Goal: Information Seeking & Learning: Learn about a topic

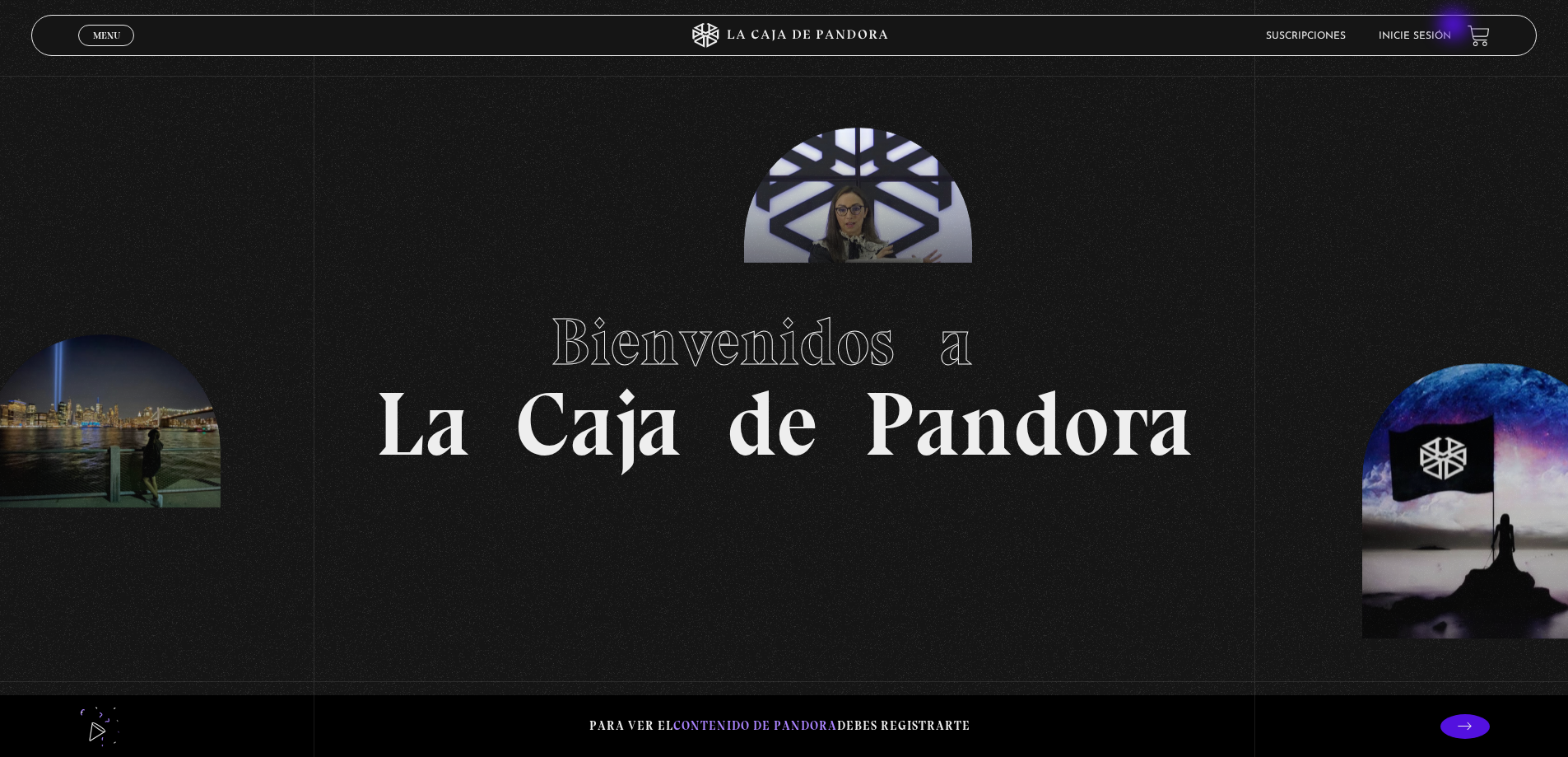
click at [1451, 27] on li "Inicie sesión" at bounding box center [1414, 36] width 73 height 26
click at [1432, 44] on li "Inicie sesión" at bounding box center [1414, 36] width 73 height 26
click at [1435, 40] on link "Inicie sesión" at bounding box center [1414, 37] width 73 height 10
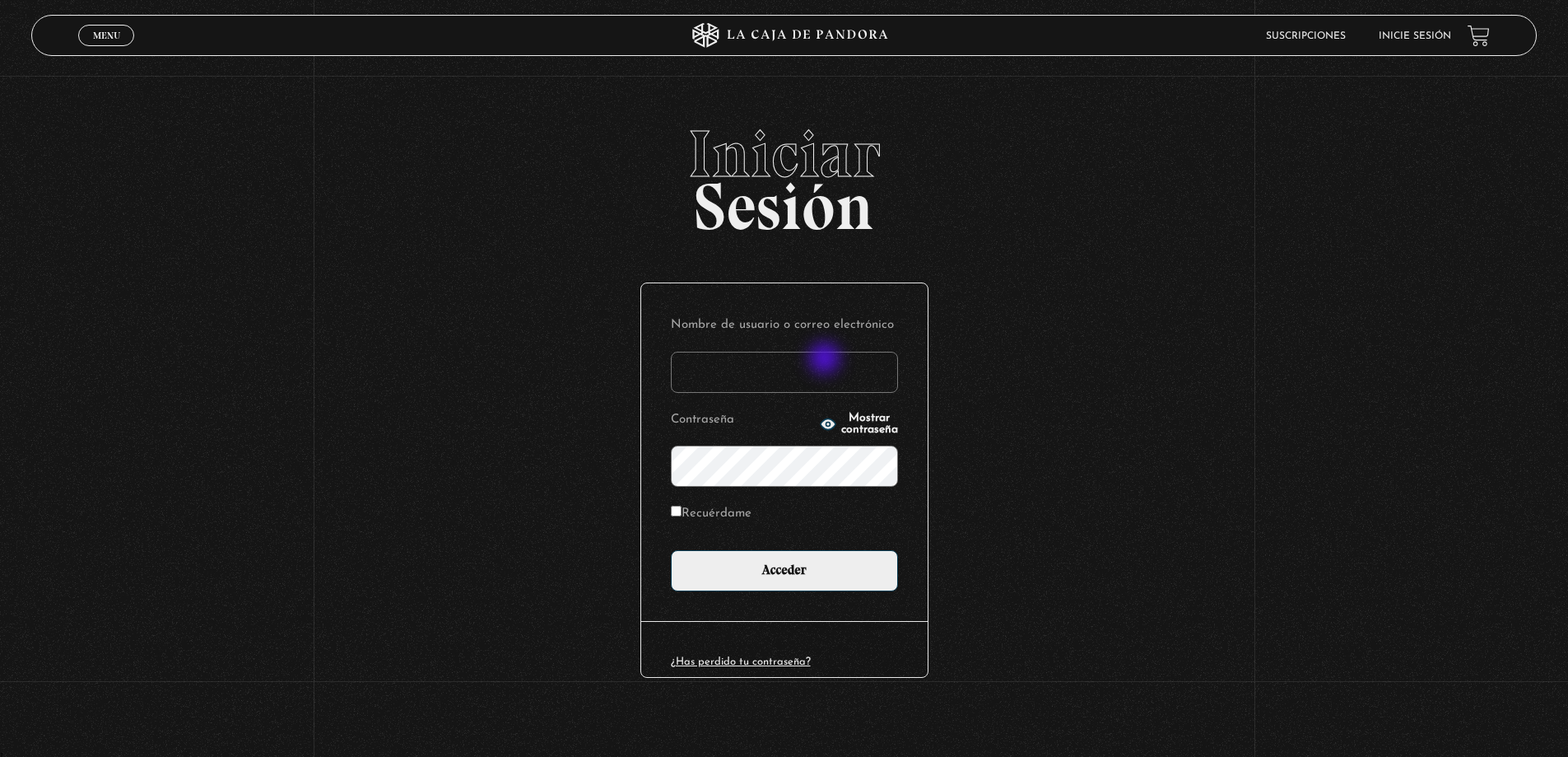
click at [827, 360] on input "Nombre de usuario o correo electrónico" at bounding box center [785, 372] width 227 height 41
type input "[PERSON_NAME][EMAIL_ADDRESS][DOMAIN_NAME]"
click at [671, 550] on input "Acceder" at bounding box center [785, 571] width 227 height 41
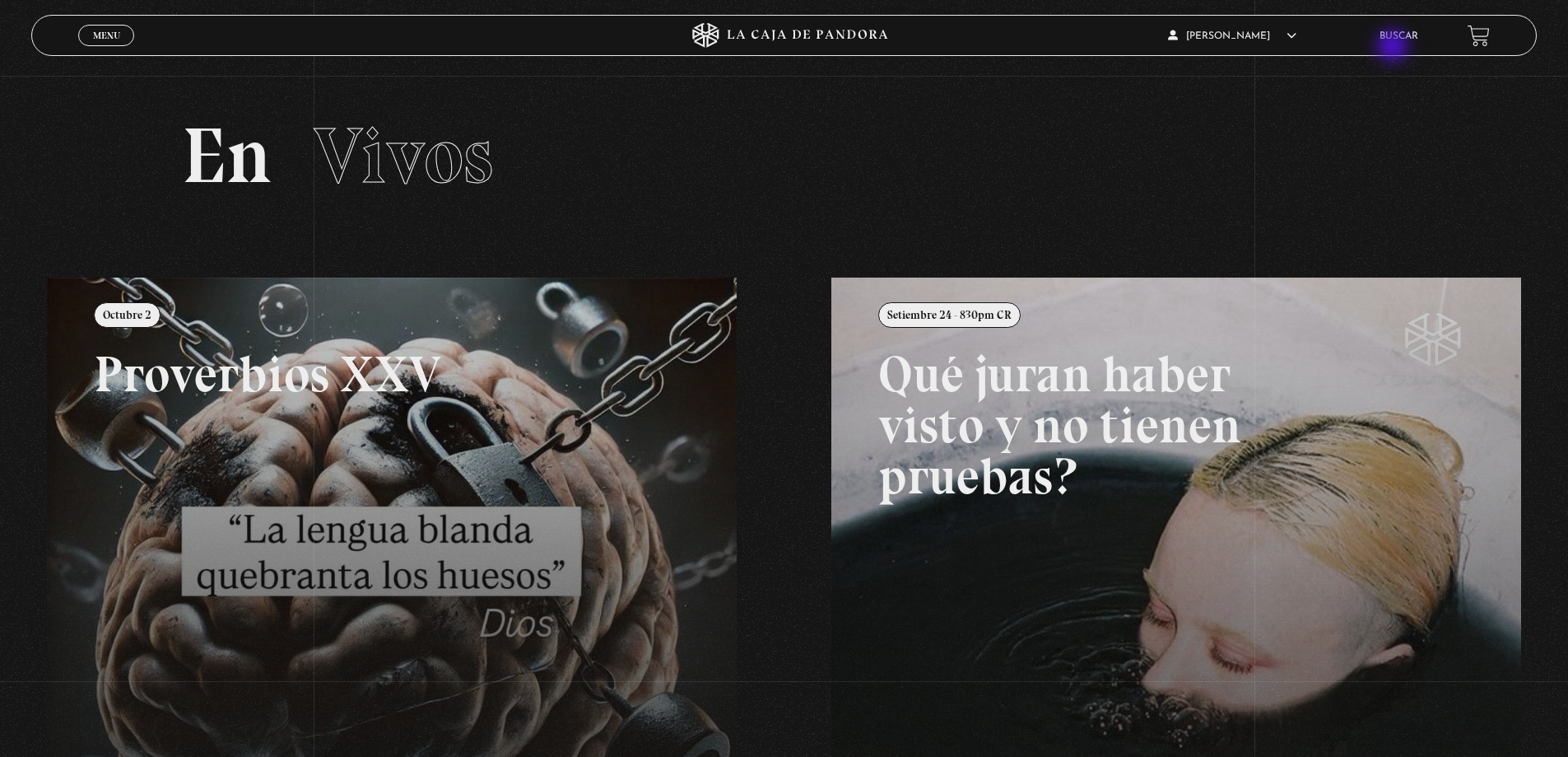
click at [1394, 48] on li "Buscar" at bounding box center [1398, 36] width 38 height 26
click at [1400, 31] on li "Buscar" at bounding box center [1398, 36] width 38 height 26
click at [1418, 38] on link "Buscar" at bounding box center [1398, 37] width 38 height 10
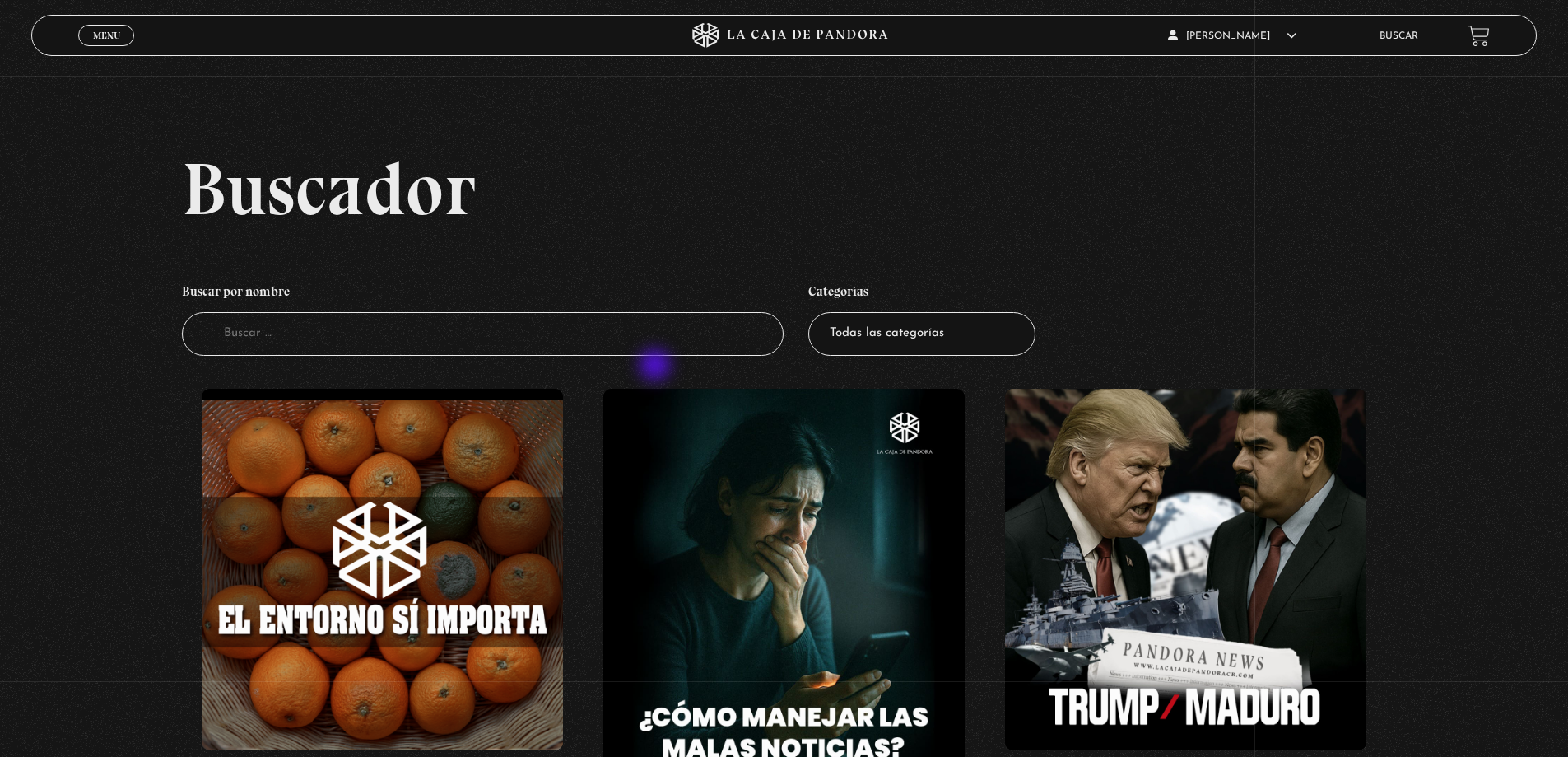
click at [715, 334] on input "Buscador" at bounding box center [483, 334] width 603 height 44
type input "[GEOGRAPHIC_DATA]"
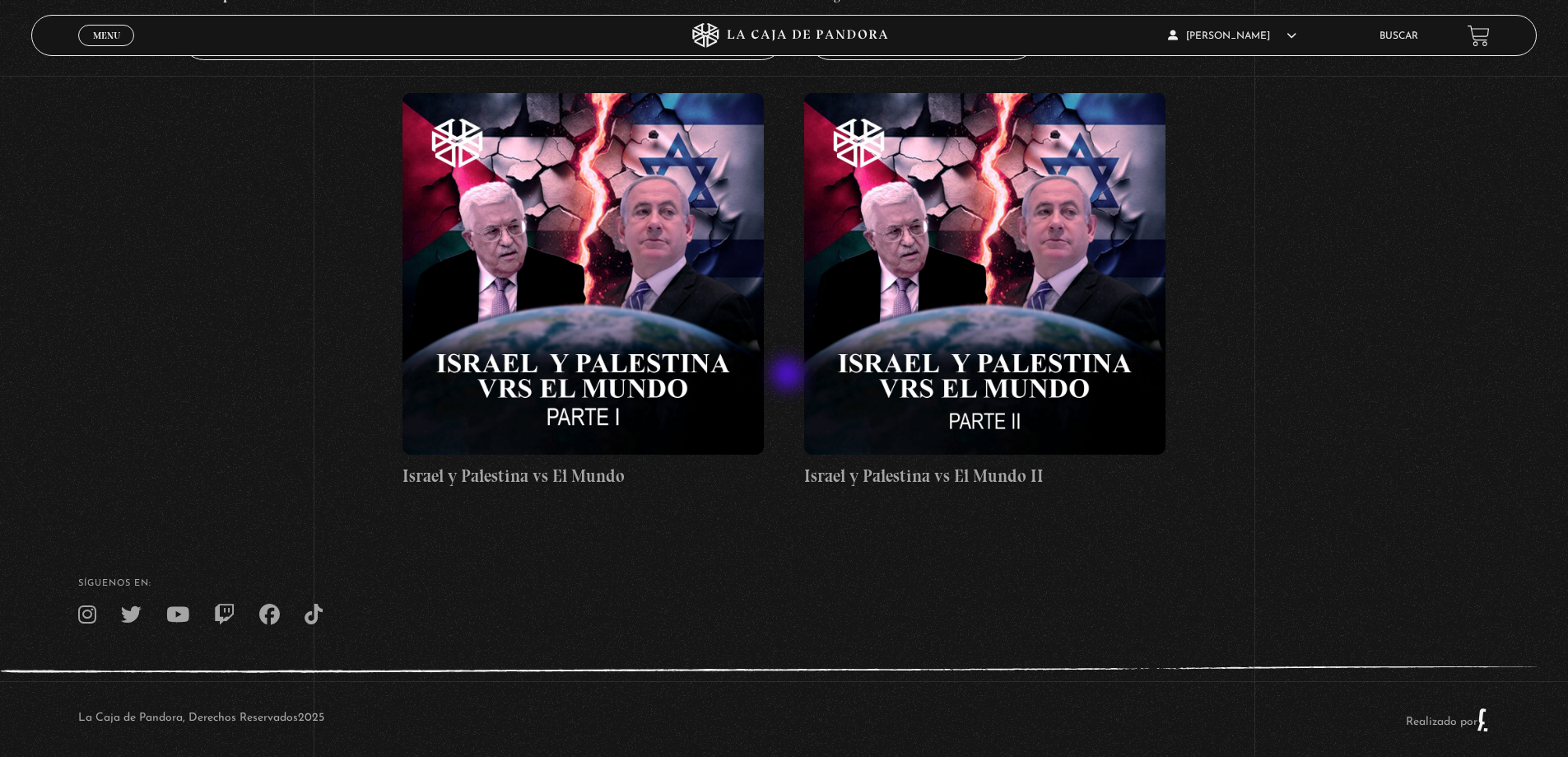
scroll to position [316, 0]
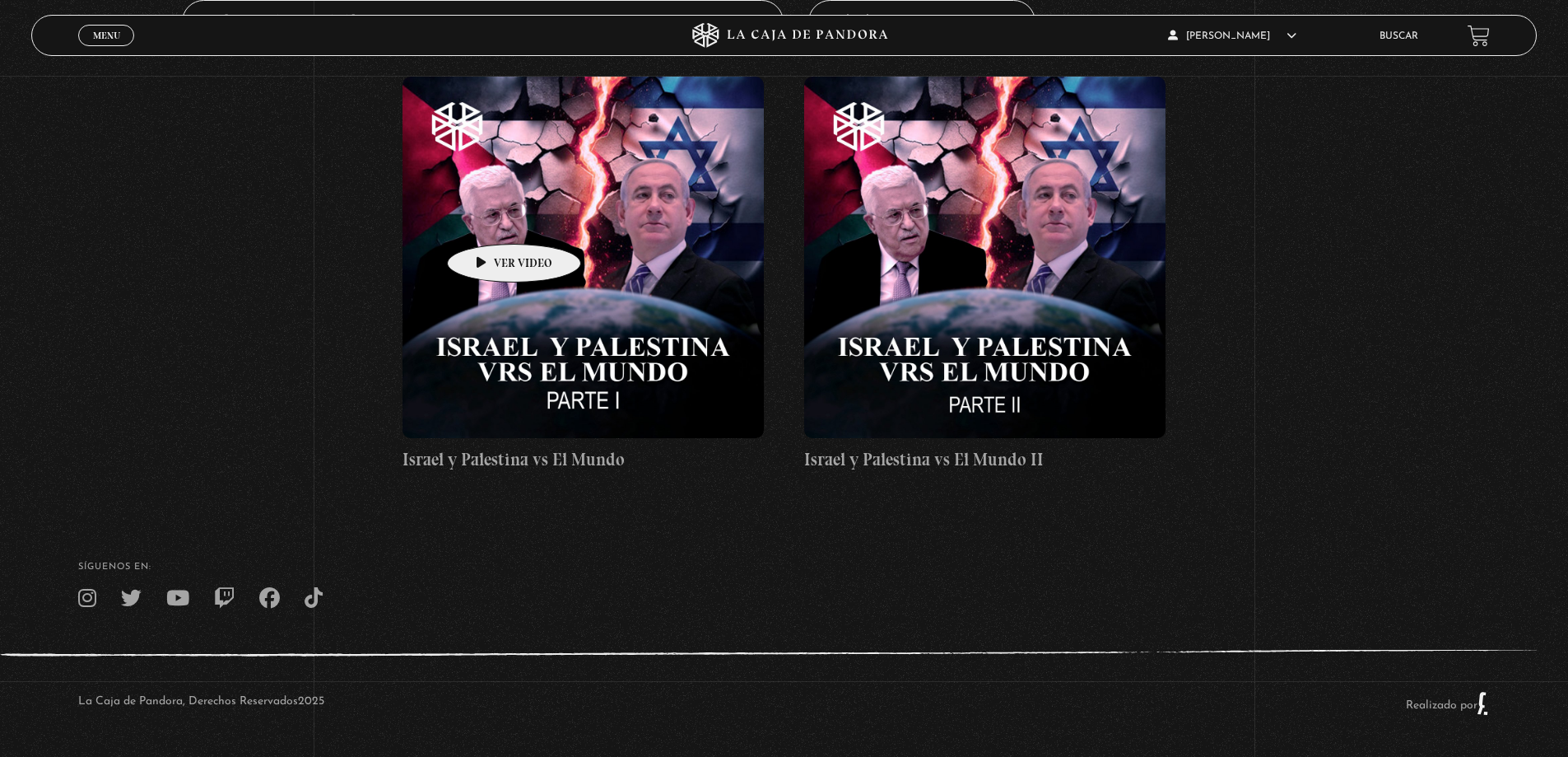
click at [494, 218] on figure at bounding box center [583, 257] width 362 height 362
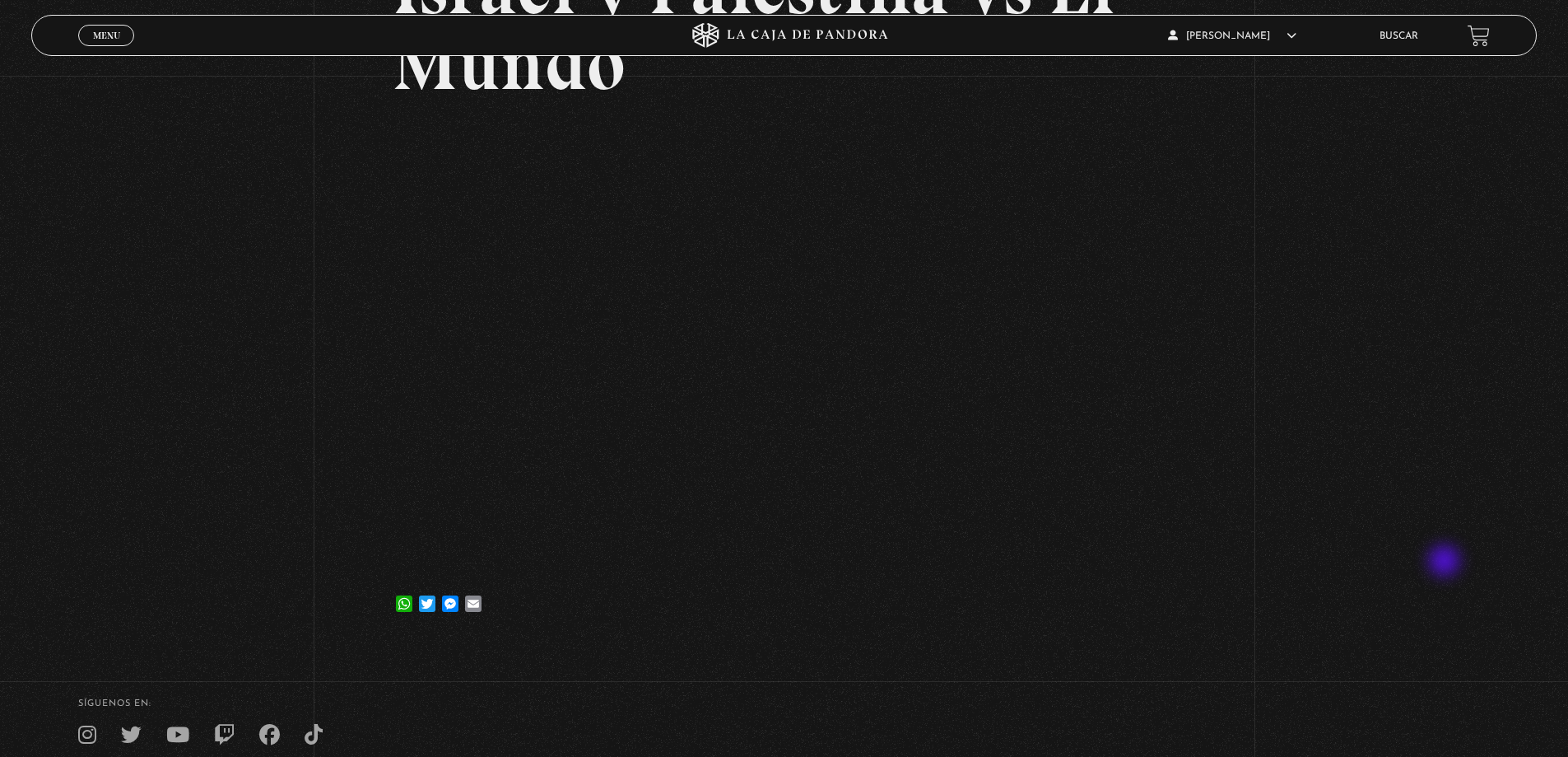
scroll to position [247, 0]
